Goal: Task Accomplishment & Management: Use online tool/utility

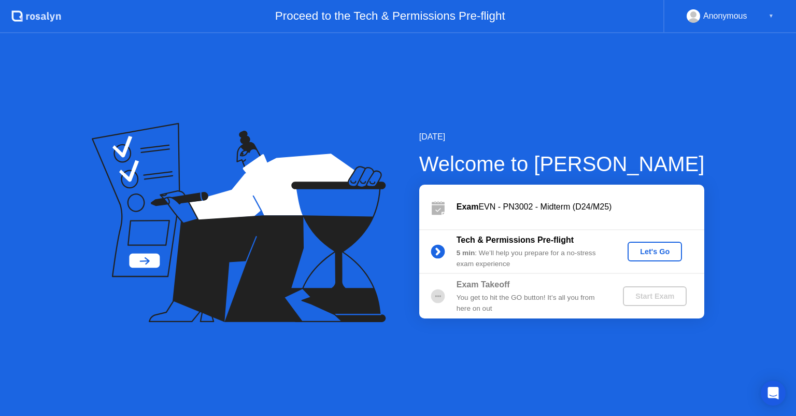
click at [599, 230] on div "Tech & Permissions Pre-flight 5 min : We’ll help you prepare for a no-stress ex…" at bounding box center [561, 251] width 285 height 45
click at [644, 256] on div "Let's Go" at bounding box center [655, 251] width 46 height 8
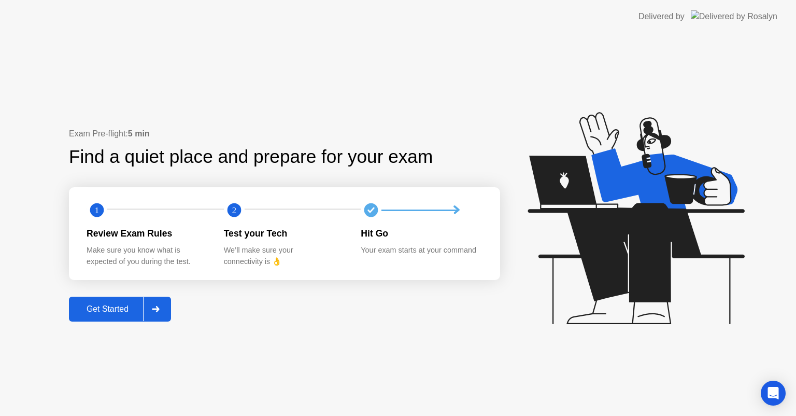
click at [105, 299] on button "Get Started" at bounding box center [120, 309] width 102 height 25
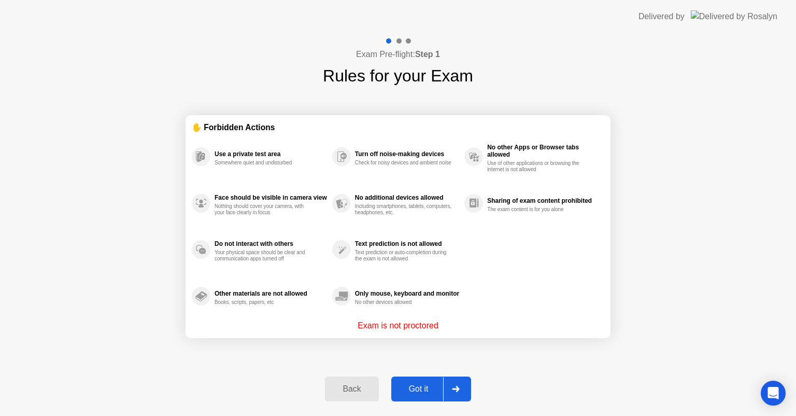
click at [421, 393] on div "Got it" at bounding box center [419, 388] width 49 height 9
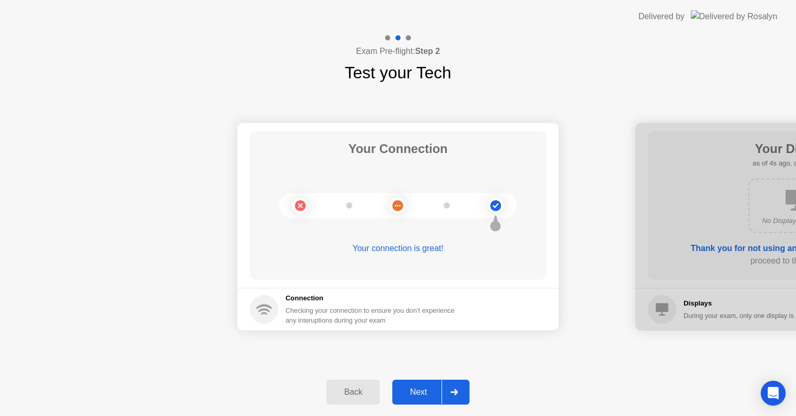
click at [421, 387] on div "Next" at bounding box center [419, 391] width 46 height 9
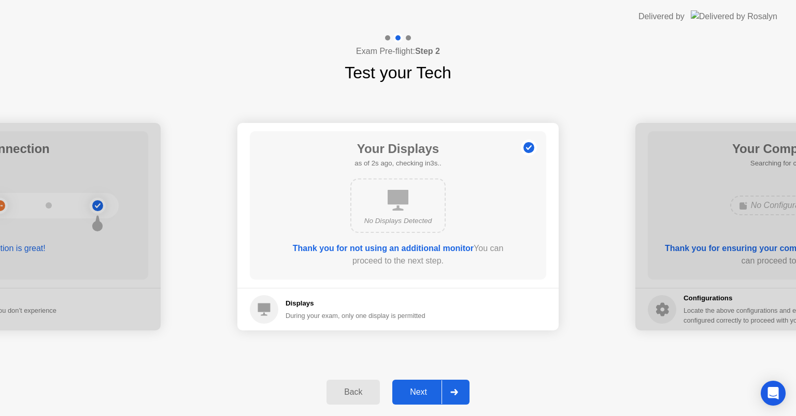
click at [421, 396] on div "Next" at bounding box center [419, 391] width 46 height 9
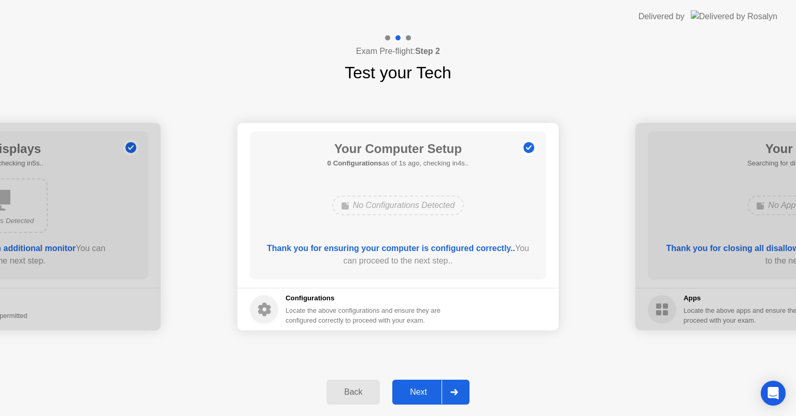
click at [422, 390] on div "Next" at bounding box center [419, 391] width 46 height 9
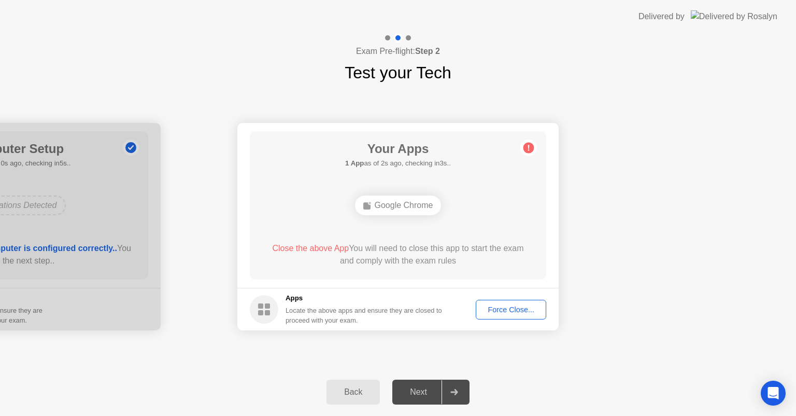
click at [495, 305] on div "Force Close..." at bounding box center [511, 309] width 63 height 8
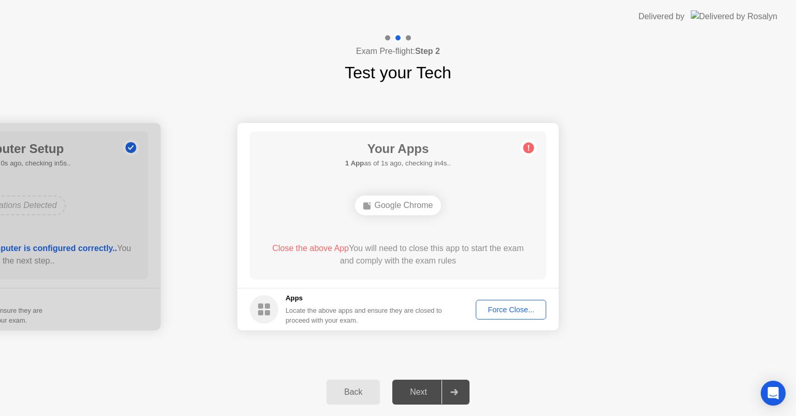
click at [510, 313] on div "Force Close..." at bounding box center [511, 309] width 63 height 8
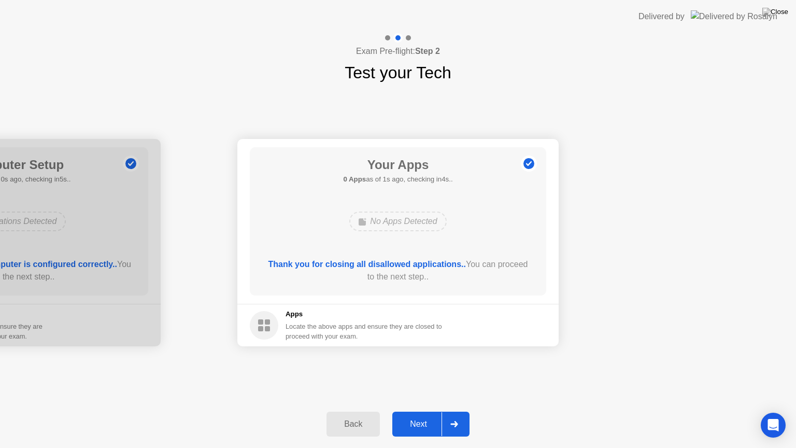
click at [424, 415] on button "Next" at bounding box center [430, 424] width 77 height 25
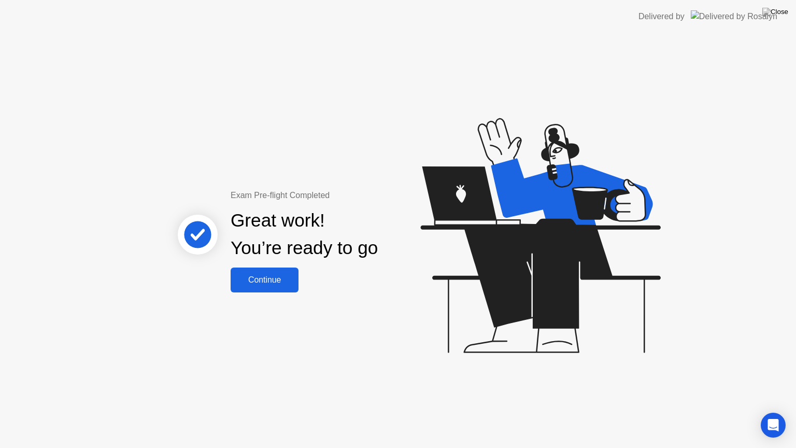
click at [279, 275] on div "Continue" at bounding box center [265, 279] width 62 height 9
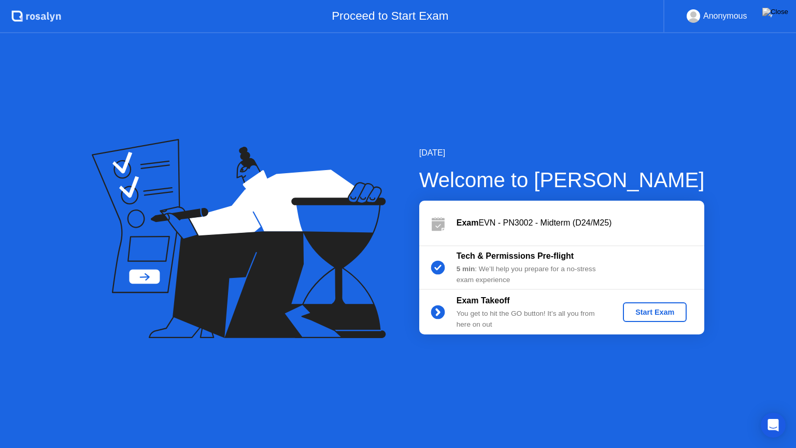
click at [668, 311] on div "Start Exam" at bounding box center [654, 312] width 55 height 8
